Goal: Navigation & Orientation: Find specific page/section

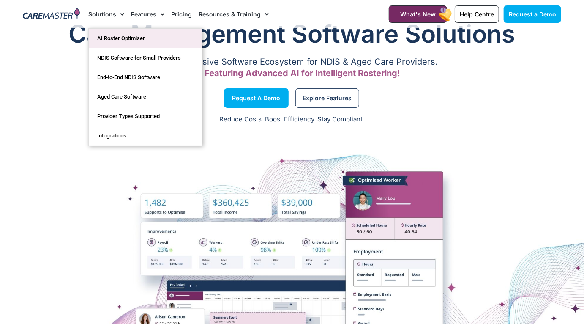
scroll to position [29, 0]
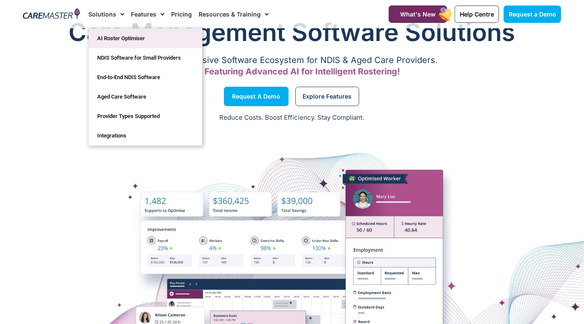
click at [134, 41] on link "AI Roster Optimiser" at bounding box center [145, 38] width 113 height 19
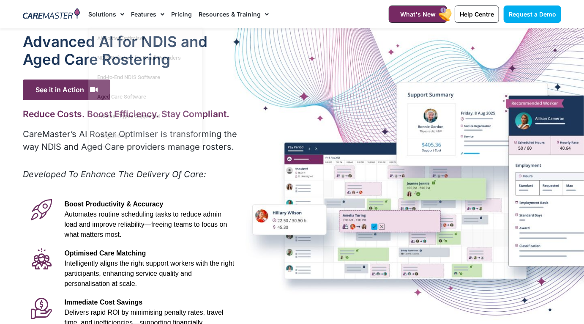
click at [50, 15] on img at bounding box center [51, 14] width 57 height 13
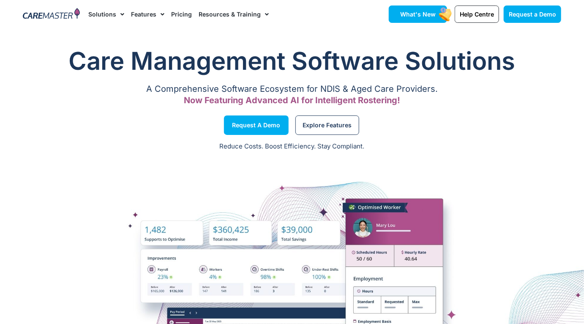
click at [405, 13] on span "What's New" at bounding box center [418, 14] width 36 height 7
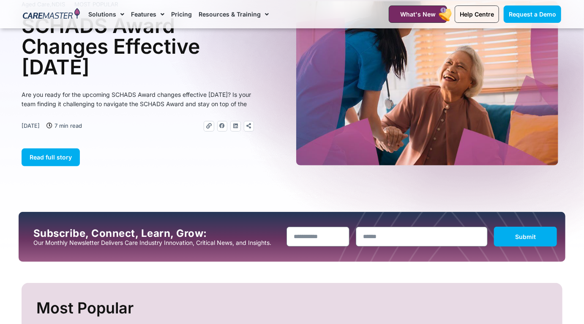
scroll to position [38, 0]
